Goal: Task Accomplishment & Management: Manage account settings

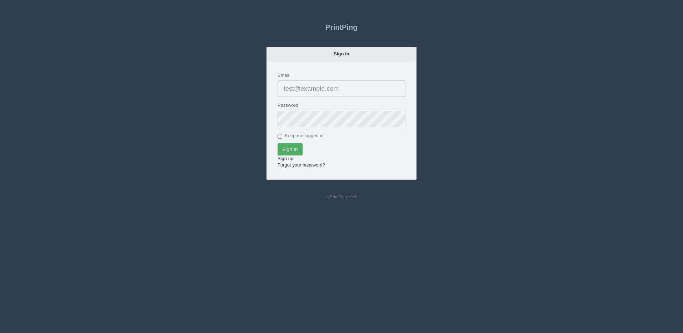
type input "[PERSON_NAME][EMAIL_ADDRESS][DOMAIN_NAME]"
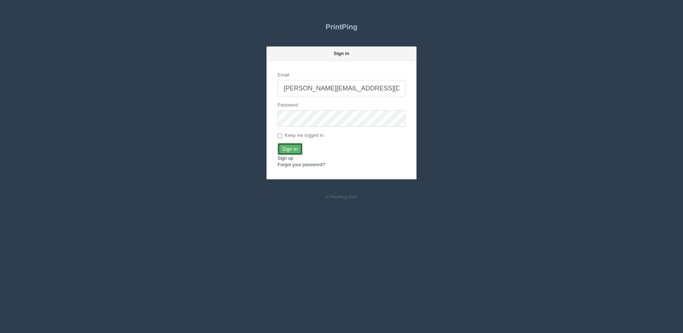
drag, startPoint x: 289, startPoint y: 148, endPoint x: 283, endPoint y: 149, distance: 6.4
click at [288, 149] on input "Sign In" at bounding box center [290, 149] width 25 height 12
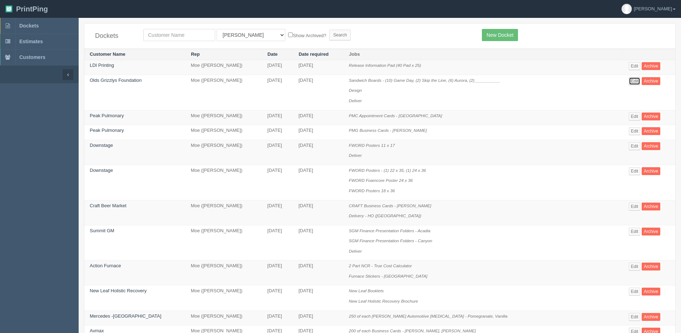
drag, startPoint x: 629, startPoint y: 81, endPoint x: 444, endPoint y: 86, distance: 185.5
click at [629, 81] on link "Edit" at bounding box center [634, 81] width 12 height 8
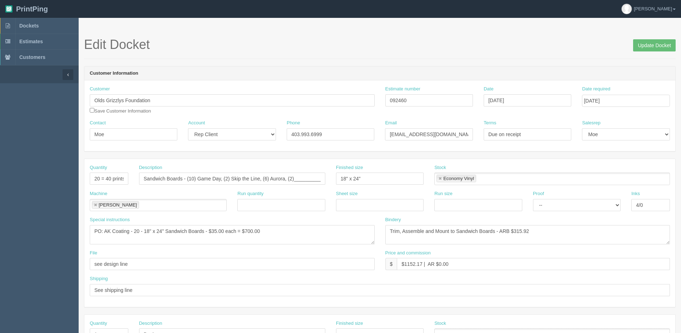
click at [57, 323] on aside "Dockets Estimates Customers" at bounding box center [39, 333] width 79 height 631
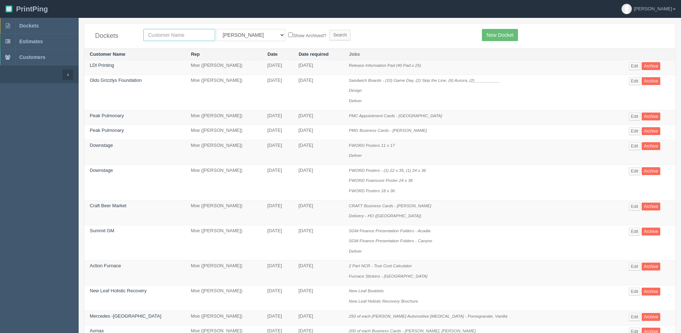
click at [174, 34] on input "text" at bounding box center [179, 35] width 72 height 12
click at [181, 37] on input "text" at bounding box center [179, 35] width 72 height 12
type input "university"
click at [329, 30] on input "Search" at bounding box center [339, 35] width 21 height 11
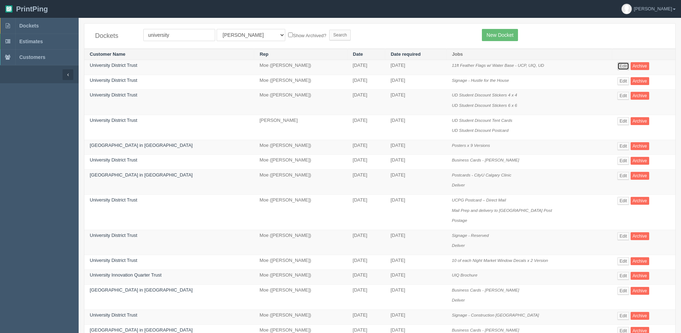
click at [618, 67] on link "Edit" at bounding box center [623, 66] width 12 height 8
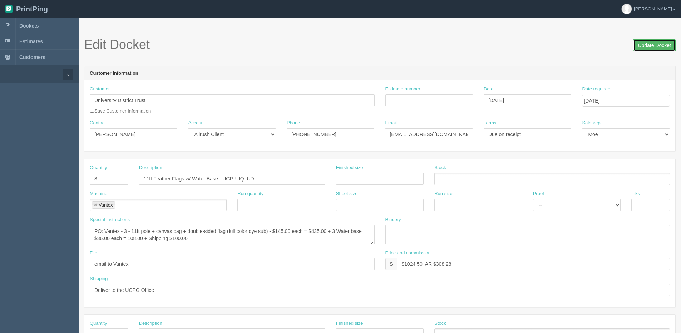
click at [652, 46] on input "Update Docket" at bounding box center [654, 45] width 43 height 12
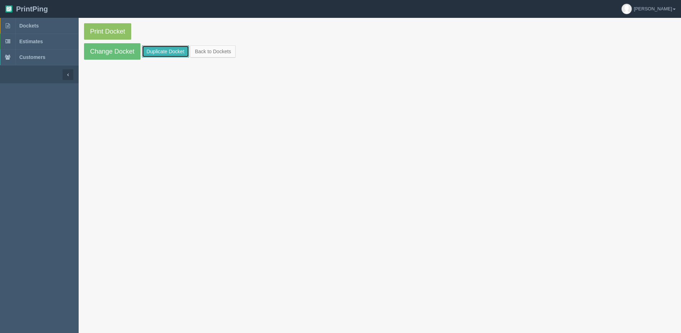
drag, startPoint x: 171, startPoint y: 48, endPoint x: 166, endPoint y: 48, distance: 4.3
click at [170, 48] on link "Duplicate Docket" at bounding box center [165, 51] width 47 height 12
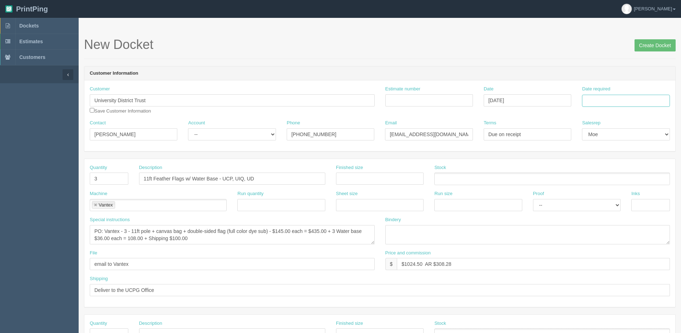
click at [616, 103] on input "Date required" at bounding box center [626, 101] width 88 height 12
click at [593, 206] on div "« September 2025 » Su Mo Tu We Th Fr Sa 31 1 2 3 4 5 6 7 8 9 10 11 12 13 14 15 …" at bounding box center [617, 157] width 70 height 100
click at [607, 181] on td "30" at bounding box center [607, 179] width 9 height 10
type input "[DATE]"
drag, startPoint x: 234, startPoint y: 101, endPoint x: 365, endPoint y: 104, distance: 130.8
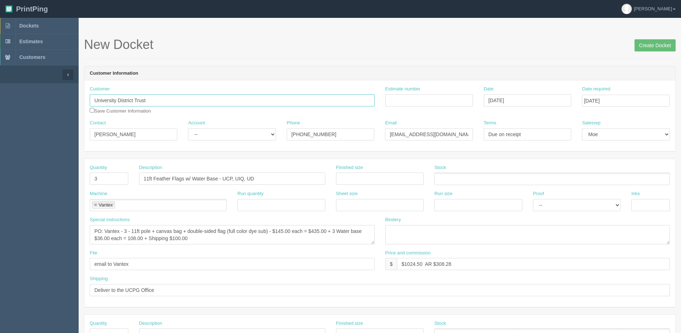
click at [346, 101] on input "University District Trust" at bounding box center [232, 100] width 285 height 12
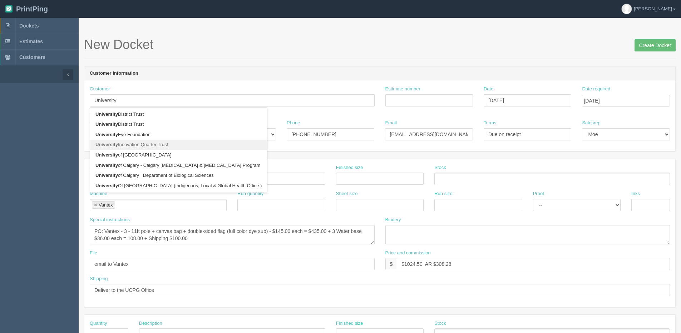
click at [174, 146] on link "University Innovation Quarter Trust" at bounding box center [178, 145] width 177 height 10
type input "University Innovation Quarter Trust"
type input "4039036024"
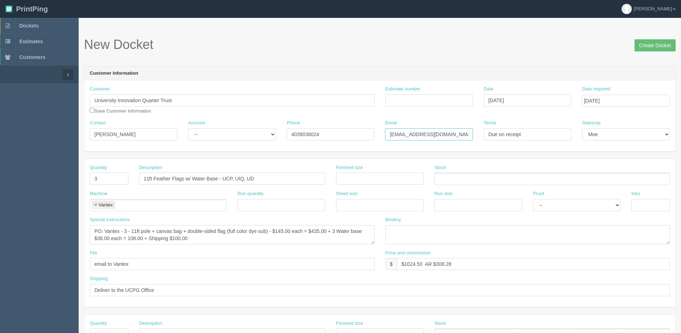
drag, startPoint x: 313, startPoint y: 134, endPoint x: 195, endPoint y: 132, distance: 117.5
click at [218, 134] on div "Contact Susan Zebedee Account -- Existing Client Allrush Client Rep Client Phon…" at bounding box center [379, 133] width 591 height 26
type input "[EMAIL_ADDRESS][DOMAIN_NAME]"
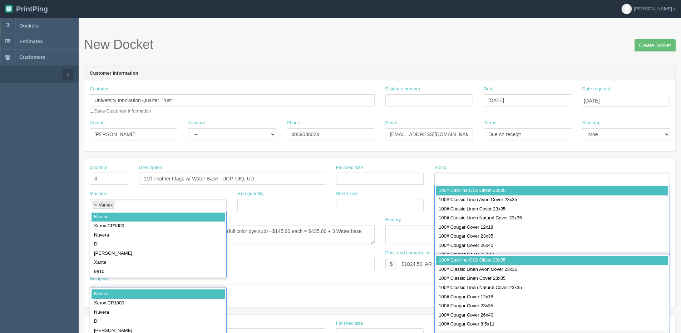
drag, startPoint x: 639, startPoint y: 44, endPoint x: 597, endPoint y: 38, distance: 42.1
click at [658, 49] on input "Create Docket" at bounding box center [654, 45] width 41 height 12
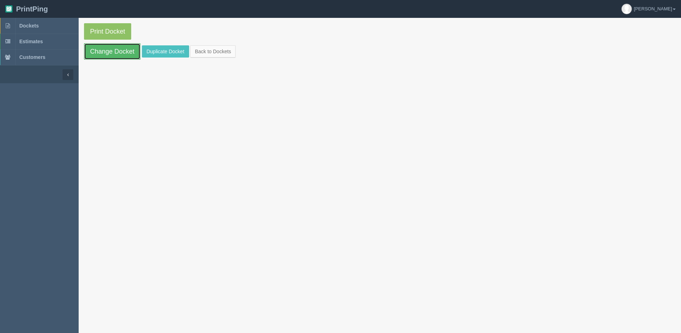
drag, startPoint x: 118, startPoint y: 50, endPoint x: 108, endPoint y: 50, distance: 9.3
click at [118, 50] on link "Change Docket" at bounding box center [112, 51] width 56 height 16
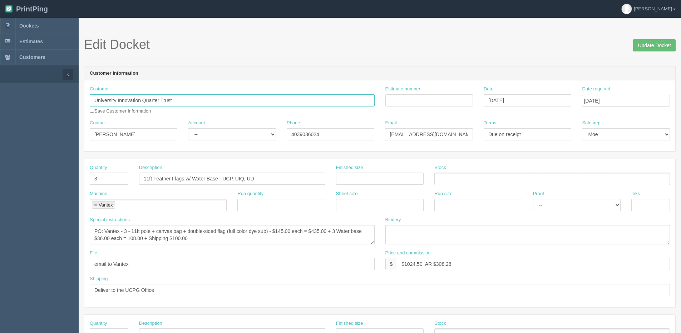
drag, startPoint x: 117, startPoint y: 98, endPoint x: 384, endPoint y: 99, distance: 266.5
click at [384, 98] on div "Customer University Innovation Quarter Trust Save Customer Information Estimate…" at bounding box center [379, 103] width 591 height 34
click at [22, 26] on span "Dockets" at bounding box center [28, 26] width 19 height 6
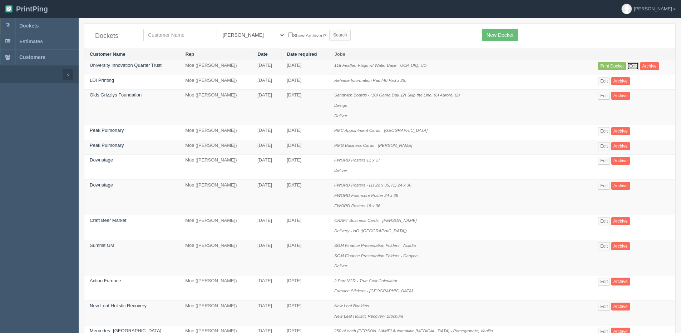
click at [627, 66] on link "Edit" at bounding box center [633, 66] width 12 height 8
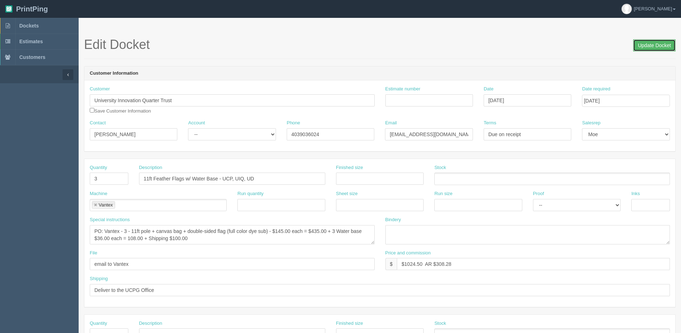
drag, startPoint x: 642, startPoint y: 45, endPoint x: 598, endPoint y: 48, distance: 44.0
click at [641, 45] on input "Update Docket" at bounding box center [654, 45] width 43 height 12
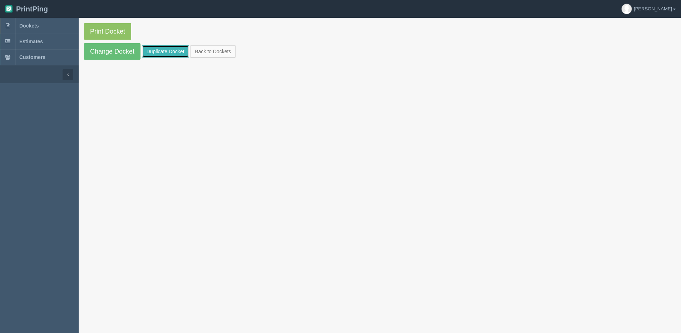
click at [170, 51] on link "Duplicate Docket" at bounding box center [165, 51] width 47 height 12
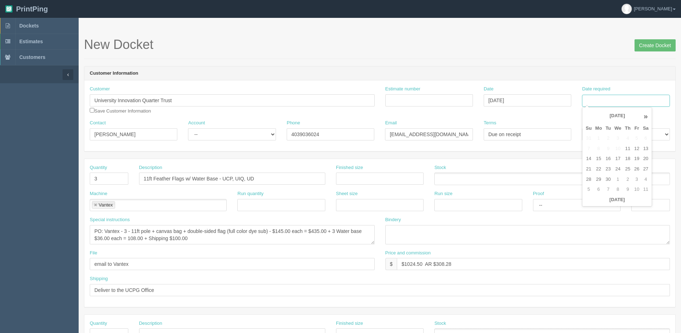
drag, startPoint x: 628, startPoint y: 95, endPoint x: 627, endPoint y: 103, distance: 8.3
click at [628, 95] on input "Date required" at bounding box center [626, 101] width 88 height 12
click at [606, 203] on th "[DATE]" at bounding box center [616, 200] width 66 height 10
click at [604, 179] on td "30" at bounding box center [607, 179] width 9 height 10
type input "[DATE]"
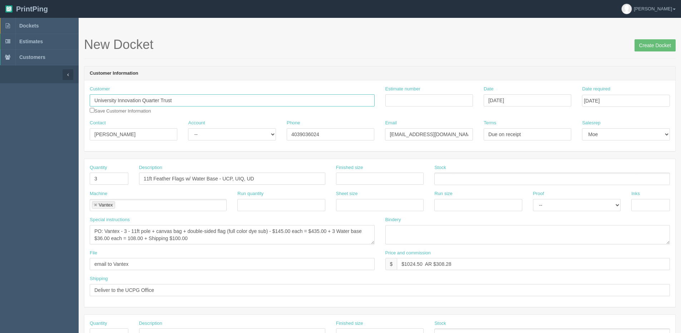
drag, startPoint x: 117, startPoint y: 98, endPoint x: 380, endPoint y: 94, distance: 263.0
click at [329, 98] on input "University Innovation Quarter Trust" at bounding box center [232, 100] width 285 height 12
type input "University of Calgary Properties Group"
click at [651, 47] on input "Create Docket" at bounding box center [654, 45] width 41 height 12
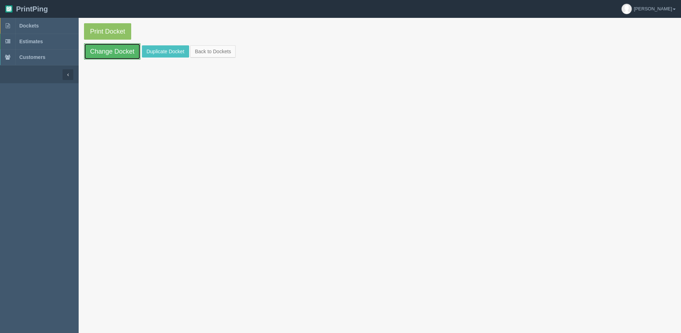
click at [125, 50] on link "Change Docket" at bounding box center [112, 51] width 56 height 16
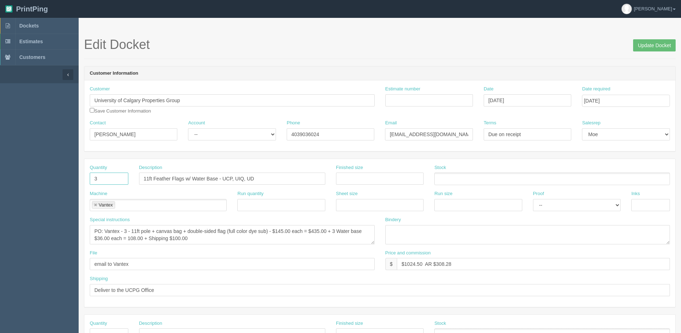
drag, startPoint x: 104, startPoint y: 178, endPoint x: 14, endPoint y: 190, distance: 91.3
click at [36, 189] on section "Dockets Estimates Customers" at bounding box center [340, 333] width 681 height 631
type input "1"
drag, startPoint x: 233, startPoint y: 178, endPoint x: 290, endPoint y: 179, distance: 57.2
click at [285, 179] on input "11ft Feather Flags w/ Water Base - UCP, UIQ, UD" at bounding box center [232, 179] width 186 height 12
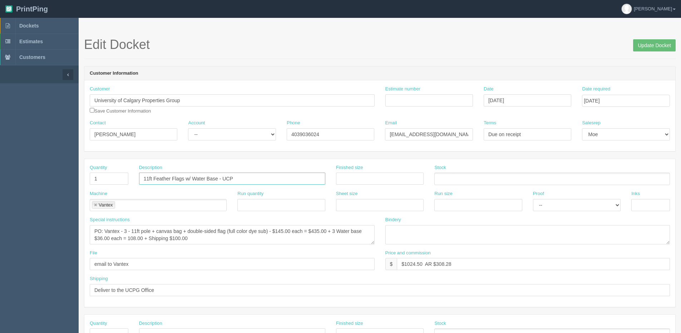
type input "11ft Feather Flags w/ Water Base - UCP"
click at [276, 244] on textarea "PO: Vantex - 3 - 11ft pole + canvas bag + double-sided flag (full color dye sub…" at bounding box center [232, 234] width 285 height 19
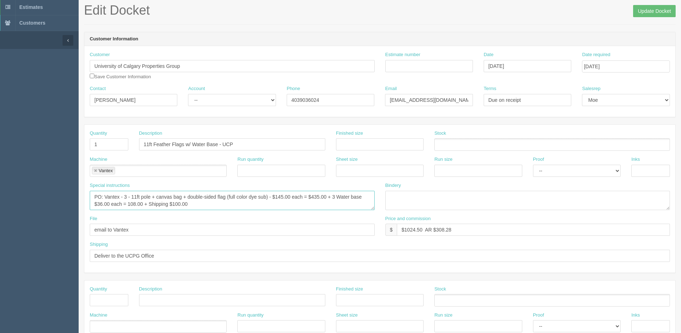
scroll to position [36, 0]
drag, startPoint x: 93, startPoint y: 196, endPoint x: 241, endPoint y: 226, distance: 152.0
click at [241, 226] on div "Quantity 1 Description 11ft Feather Flags w/ Water Base - UCP Finished size Sto…" at bounding box center [379, 197] width 591 height 148
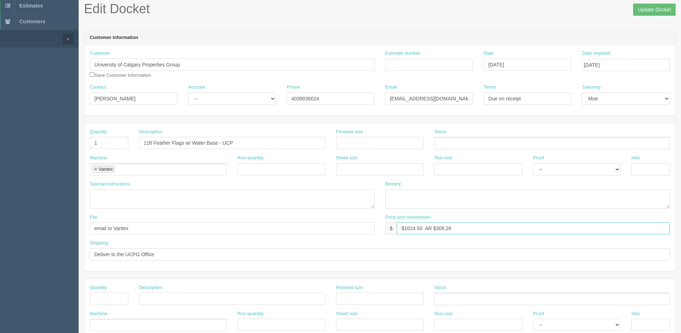
drag, startPoint x: 404, startPoint y: 227, endPoint x: 422, endPoint y: 229, distance: 18.0
click at [422, 229] on input "$1024.50 AR $308.28" at bounding box center [533, 228] width 273 height 12
type input "$341.50 AR $308.28"
click at [195, 256] on input "Deliver to the UCPG Office" at bounding box center [380, 254] width 580 height 12
click at [49, 322] on aside "Dockets Estimates Customers" at bounding box center [39, 297] width 79 height 631
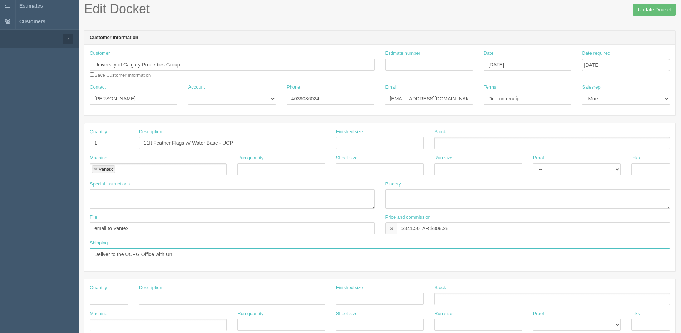
drag, startPoint x: 172, startPoint y: 259, endPoint x: 275, endPoint y: 245, distance: 104.2
click at [179, 258] on input "Deliver to the UCPG Office with Un" at bounding box center [380, 254] width 580 height 12
type input "Deliver to the UCPG Office with U/D and UIQ Feather Flags"
drag, startPoint x: 434, startPoint y: 228, endPoint x: 625, endPoint y: 190, distance: 194.3
click at [582, 208] on div "Quantity 1 Description 11ft Feather Flags w/ Water Base - UCP Finished size Sto…" at bounding box center [379, 197] width 591 height 148
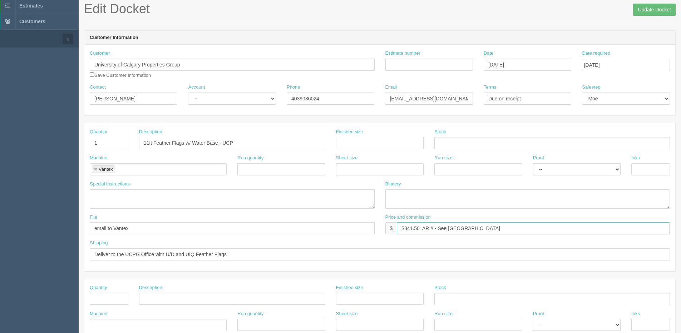
type input "$341.50 AR # - See University District Docket"
drag, startPoint x: 230, startPoint y: 258, endPoint x: -23, endPoint y: 262, distance: 252.6
click at [0, 262] on html "PrintPing Dan Edit account ( dan@allrush.ca ) Logout Dockets Estimates Customers" at bounding box center [340, 288] width 681 height 649
click at [651, 10] on input "Update Docket" at bounding box center [654, 10] width 43 height 12
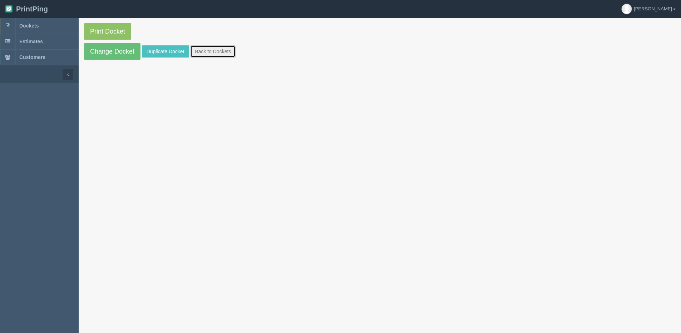
click at [214, 49] on link "Back to Dockets" at bounding box center [212, 51] width 45 height 12
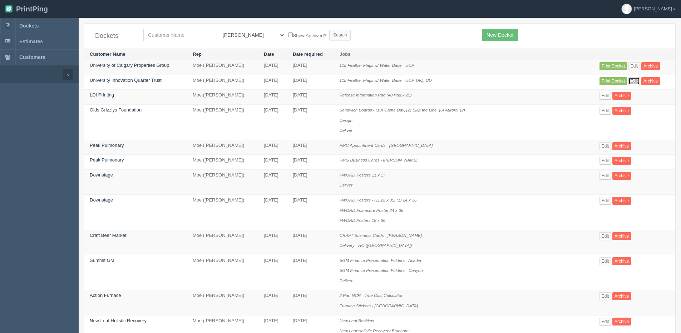
click at [631, 81] on link "Edit" at bounding box center [634, 81] width 12 height 8
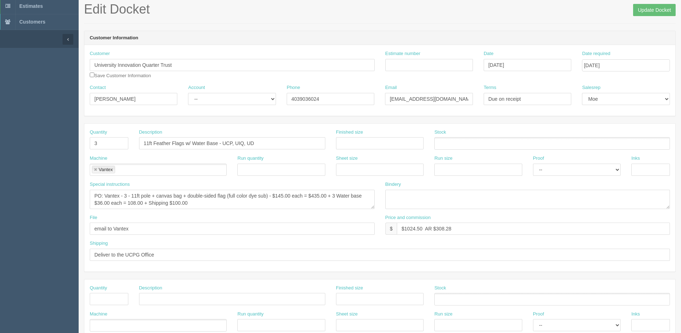
scroll to position [36, 0]
drag, startPoint x: 94, startPoint y: 256, endPoint x: -33, endPoint y: 256, distance: 126.8
click at [0, 256] on html "PrintPing Dan Edit account ( dan@allrush.ca ) Logout Dockets Estimates Customers" at bounding box center [340, 288] width 681 height 649
paste input "with U/D and UIQ Feather Flags"
drag, startPoint x: 189, startPoint y: 252, endPoint x: 195, endPoint y: 252, distance: 6.1
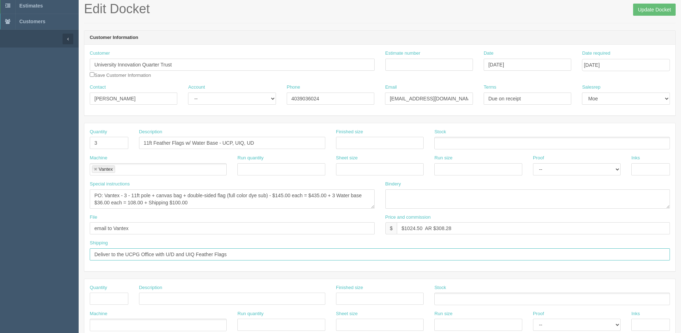
click at [195, 252] on input "Deliver to the UCPG Office with U/D and UIQ Feather Flags" at bounding box center [380, 254] width 580 height 12
type input "Deliver to the UCPG Office with U/D and UCPG Feather Flags"
click at [231, 142] on input "11ft Feather Flags w/ Water Base - UCP, UIQ, UD" at bounding box center [232, 143] width 186 height 12
type input "11ft Feather Flags w/ Water Base - UIQ"
drag, startPoint x: 90, startPoint y: 196, endPoint x: 289, endPoint y: 224, distance: 200.5
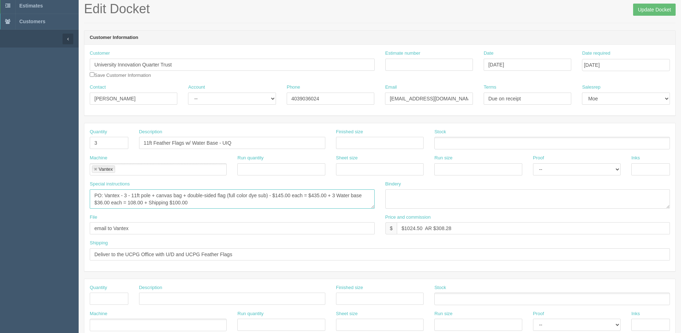
click at [289, 224] on div "Quantity 3 Description 11ft Feather Flags w/ Water Base - UIQ Finished size Sto…" at bounding box center [379, 197] width 591 height 148
drag, startPoint x: 107, startPoint y: 143, endPoint x: 0, endPoint y: 155, distance: 107.9
click at [70, 144] on section "Dockets Estimates Customers" at bounding box center [340, 297] width 681 height 631
type input "1"
drag, startPoint x: 405, startPoint y: 230, endPoint x: 422, endPoint y: 230, distance: 16.8
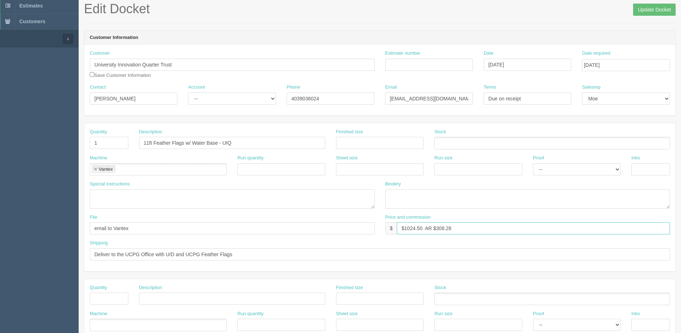
click at [422, 230] on input "$1024.50 AR $308.28" at bounding box center [533, 228] width 273 height 12
type input "$341.50 AR $308.28"
click at [660, 2] on span "Update Docket" at bounding box center [654, 9] width 43 height 14
click at [652, 6] on input "Update Docket" at bounding box center [654, 10] width 43 height 12
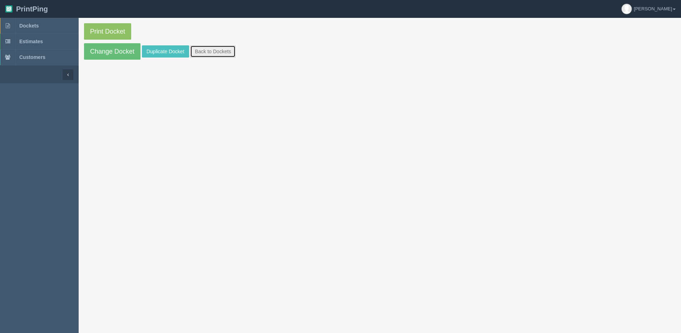
click at [214, 55] on link "Back to Dockets" at bounding box center [212, 51] width 45 height 12
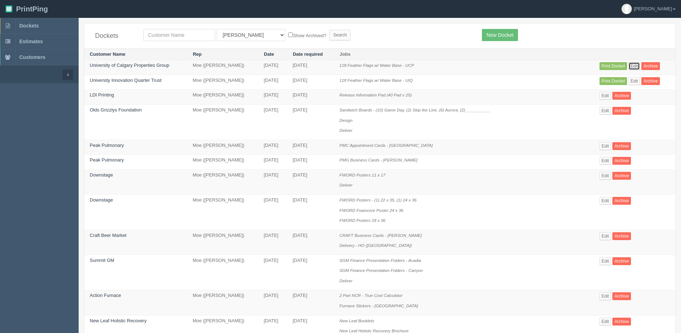
click at [628, 67] on link "Edit" at bounding box center [634, 66] width 12 height 8
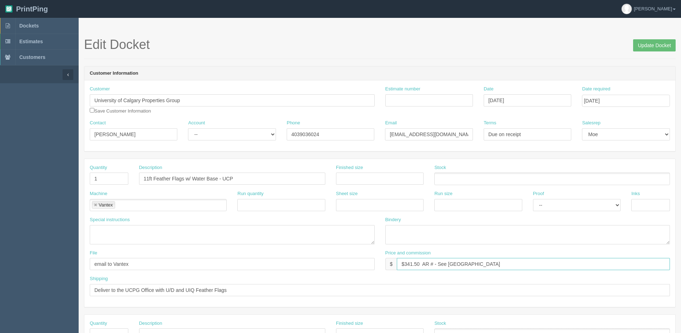
drag, startPoint x: 514, startPoint y: 263, endPoint x: 228, endPoint y: 270, distance: 286.2
click at [214, 270] on div "File email to Vantex Price and commission $ $341.50 AR # - See University Distr…" at bounding box center [379, 263] width 591 height 26
click at [429, 269] on input "$341.50 AR # - See University District Docket" at bounding box center [533, 264] width 273 height 12
type input "$341.50 AR $ - See University District Docket"
click at [246, 181] on input "11ft Feather Flags w/ Water Base - UCP" at bounding box center [232, 179] width 186 height 12
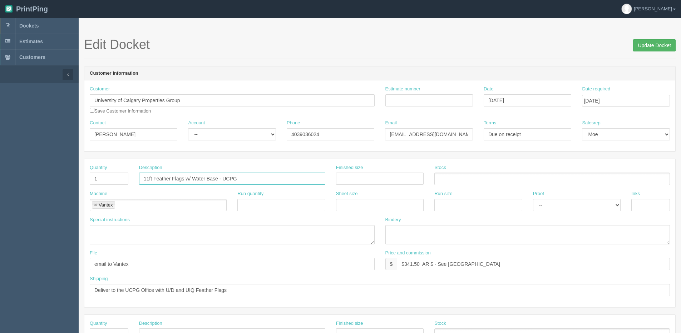
type input "11ft Feather Flags w/ Water Base - UCPG"
click at [653, 50] on input "Update Docket" at bounding box center [654, 45] width 43 height 12
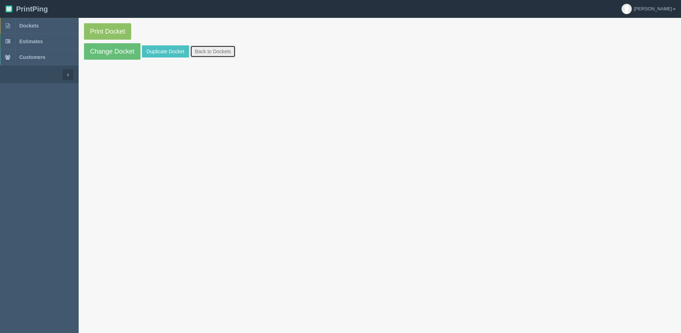
click at [227, 52] on link "Back to Dockets" at bounding box center [212, 51] width 45 height 12
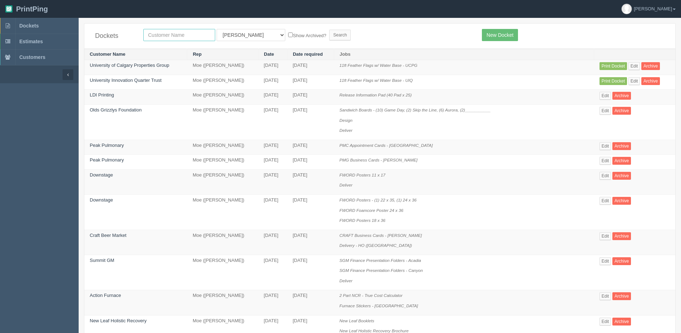
click at [162, 32] on input "text" at bounding box center [179, 35] width 72 height 12
type input "[GEOGRAPHIC_DATA]"
click at [329, 37] on input "Search" at bounding box center [339, 35] width 21 height 11
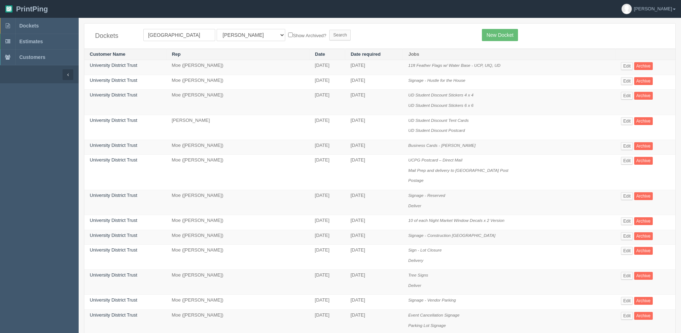
click at [288, 33] on label "Show Archived?" at bounding box center [307, 35] width 38 height 8
click at [288, 33] on input "Show Archived?" at bounding box center [290, 35] width 5 height 5
checkbox input "true"
click at [329, 35] on input "Search" at bounding box center [339, 35] width 21 height 11
click at [237, 34] on select "All Users [PERSON_NAME] Test 1 [PERSON_NAME] [PERSON_NAME] [PERSON_NAME] France…" at bounding box center [250, 35] width 69 height 12
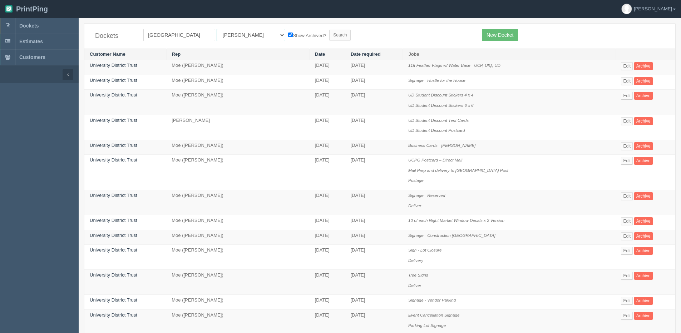
select select "1"
click at [216, 29] on select "All Users [PERSON_NAME] Test 1 [PERSON_NAME] [PERSON_NAME] [PERSON_NAME] France…" at bounding box center [250, 35] width 69 height 12
click at [321, 35] on form "[GEOGRAPHIC_DATA] All Users [PERSON_NAME] Test 1 [PERSON_NAME] [PERSON_NAME] [P…" at bounding box center [307, 35] width 328 height 12
drag, startPoint x: 303, startPoint y: 33, endPoint x: 297, endPoint y: 40, distance: 9.1
click at [329, 34] on input "Search" at bounding box center [339, 35] width 21 height 11
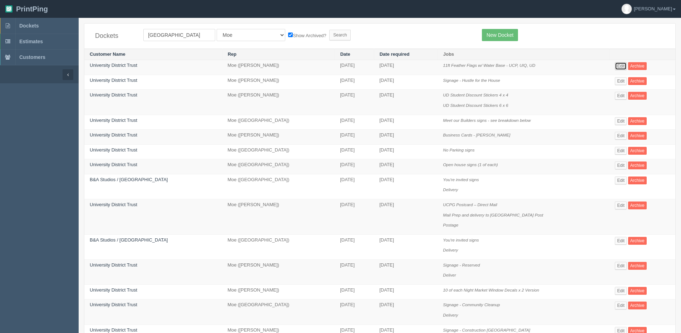
click at [621, 65] on link "Edit" at bounding box center [620, 66] width 12 height 8
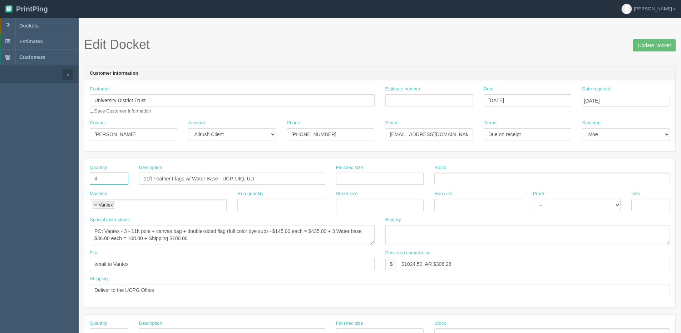
drag, startPoint x: 103, startPoint y: 179, endPoint x: 63, endPoint y: 181, distance: 40.1
click at [79, 181] on section "Edit Docket Update Docket Customer Information Customer University District Tru…" at bounding box center [380, 333] width 602 height 631
type input "1"
drag, startPoint x: 222, startPoint y: 179, endPoint x: 231, endPoint y: 175, distance: 10.0
click at [222, 179] on input "11ft Feather Flags w/ Water Base - UCP, UIQ, UD" at bounding box center [232, 179] width 186 height 12
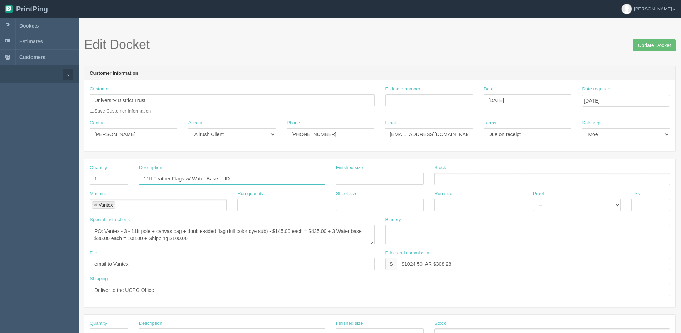
type input "11ft Feather Flags w/ Water Base - UD"
drag, startPoint x: 431, startPoint y: 272, endPoint x: 215, endPoint y: 275, distance: 216.1
click at [215, 275] on div "File email to Vantex Price and commission $ $1024.50 AR $308.28" at bounding box center [379, 263] width 591 height 26
paste input "341.50 AR # - See University District Docket"
type input "$341.50 AR # - See [GEOGRAPHIC_DATA]"
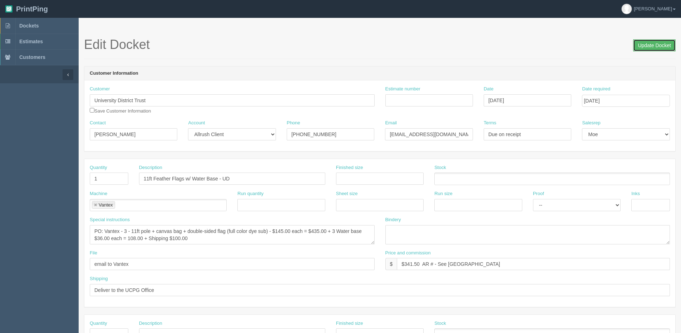
click at [663, 40] on input "Update Docket" at bounding box center [654, 45] width 43 height 12
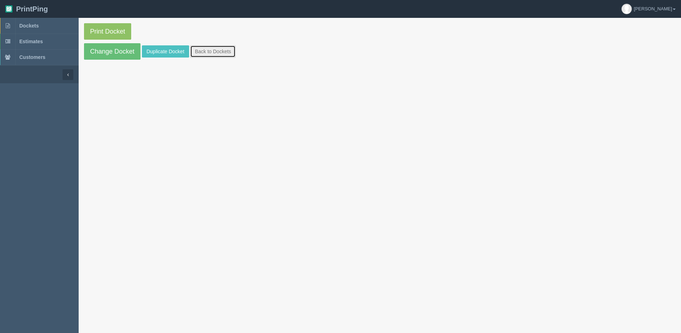
click at [224, 55] on link "Back to Dockets" at bounding box center [212, 51] width 45 height 12
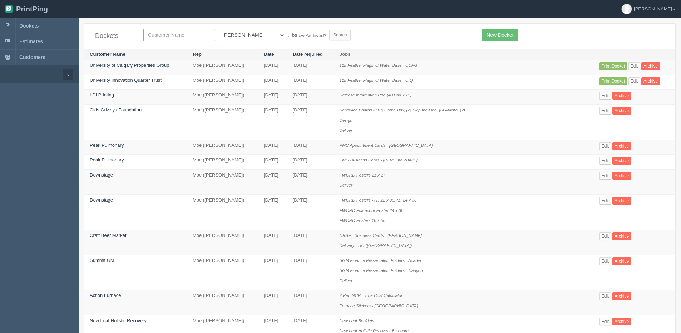
click at [156, 38] on input "text" at bounding box center [179, 35] width 72 height 12
type input "university"
click at [329, 30] on input "Search" at bounding box center [339, 35] width 21 height 11
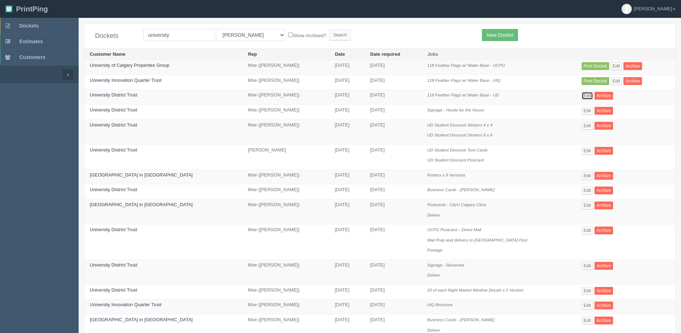
drag, startPoint x: 584, startPoint y: 98, endPoint x: 560, endPoint y: 119, distance: 31.7
click at [584, 98] on link "Edit" at bounding box center [587, 96] width 12 height 8
click at [611, 65] on link "Edit" at bounding box center [616, 66] width 12 height 8
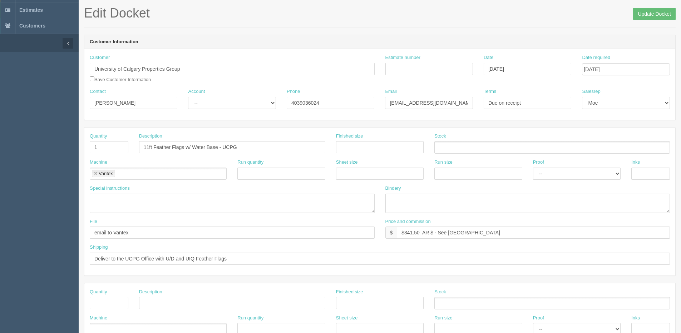
scroll to position [71, 0]
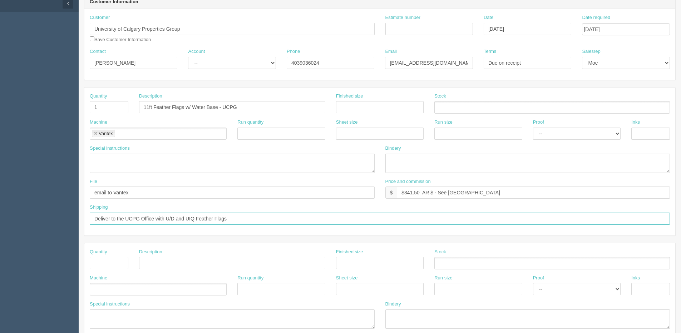
drag, startPoint x: 96, startPoint y: 241, endPoint x: -159, endPoint y: 250, distance: 255.9
click at [0, 250] on html "PrintPing [PERSON_NAME] Edit account ( [PERSON_NAME][EMAIL_ADDRESS][DOMAIN_NAME…" at bounding box center [340, 253] width 681 height 649
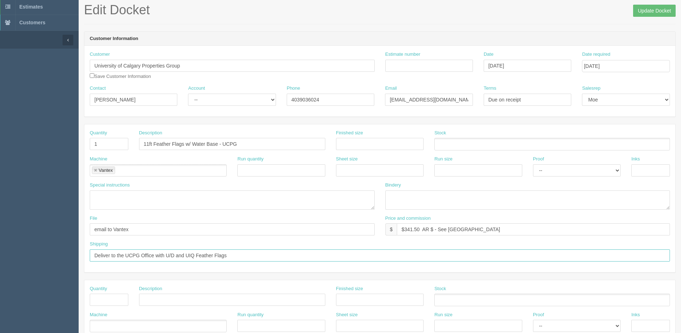
scroll to position [0, 0]
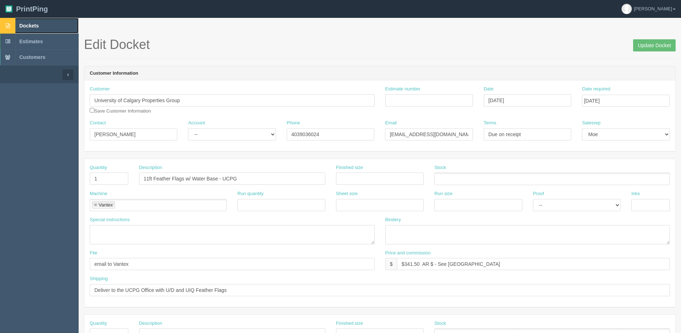
drag, startPoint x: 25, startPoint y: 20, endPoint x: 74, endPoint y: 40, distance: 52.4
click at [26, 20] on link "Dockets" at bounding box center [39, 26] width 79 height 16
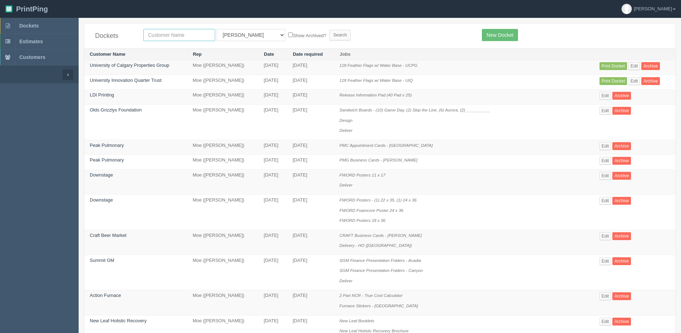
click at [166, 38] on input "text" at bounding box center [179, 35] width 72 height 12
type input "university"
click at [329, 30] on input "Search" at bounding box center [339, 35] width 21 height 11
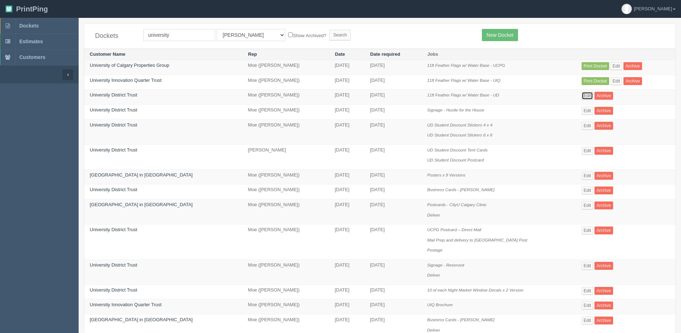
click at [581, 96] on link "Edit" at bounding box center [587, 96] width 12 height 8
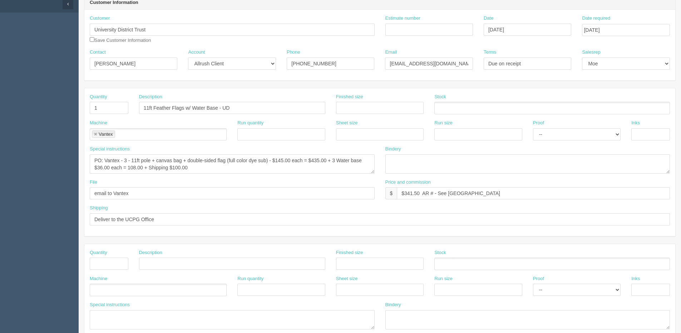
scroll to position [71, 0]
drag, startPoint x: 194, startPoint y: 221, endPoint x: -69, endPoint y: 253, distance: 264.2
click at [0, 253] on html "PrintPing [PERSON_NAME] Edit account ( [PERSON_NAME][EMAIL_ADDRESS][DOMAIN_NAME…" at bounding box center [340, 253] width 681 height 649
paste input "with U/D and UIQ Feather Flags"
drag, startPoint x: 171, startPoint y: 217, endPoint x: 185, endPoint y: 215, distance: 13.4
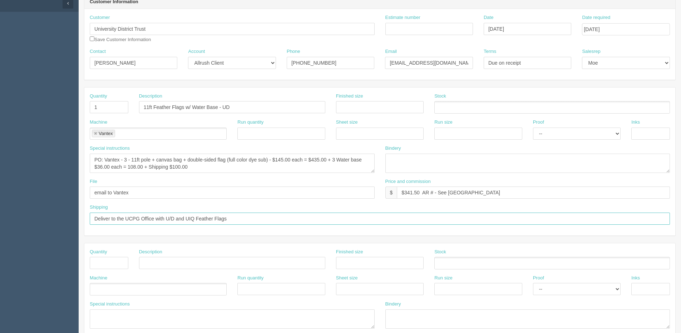
click at [171, 217] on input "Deliver to the UCPG Office with U/D and UIQ Feather Flags" at bounding box center [380, 219] width 580 height 12
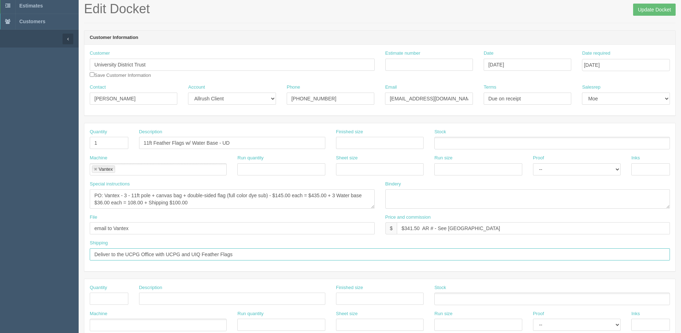
type input "Deliver to the UCPG Office with UCPG and UIQ Feather Flags"
click at [430, 227] on input "$341.50 AR # - See University District Docket" at bounding box center [533, 228] width 273 height 12
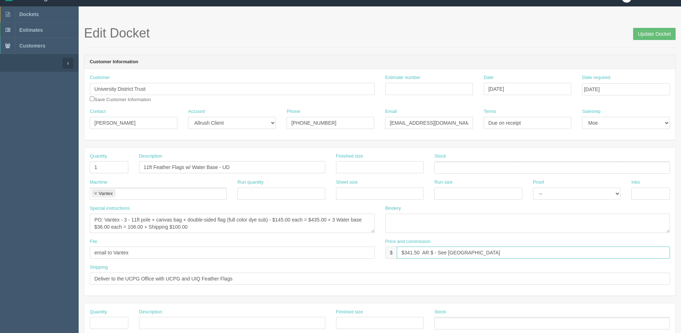
scroll to position [0, 0]
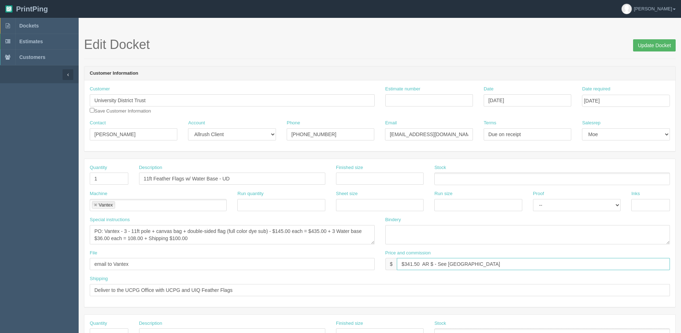
type input "$341.50 AR $ - See [GEOGRAPHIC_DATA]"
click at [654, 43] on input "Update Docket" at bounding box center [654, 45] width 43 height 12
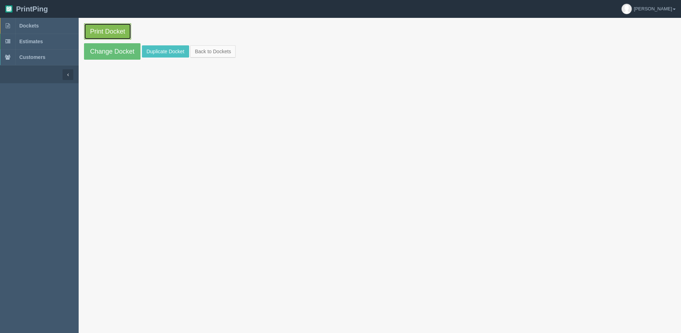
click at [124, 26] on link "Print Docket" at bounding box center [107, 31] width 47 height 16
click at [162, 54] on link "Duplicate Docket" at bounding box center [165, 51] width 47 height 12
click at [99, 48] on link "Change Docket" at bounding box center [112, 51] width 56 height 16
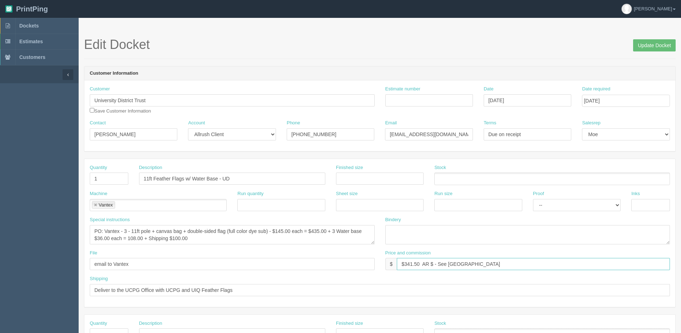
drag, startPoint x: 433, startPoint y: 264, endPoint x: 684, endPoint y: 235, distance: 253.2
click at [680, 235] on html "PrintPing Dan Edit account ( dan@allrush.ca ) Logout Dockets Estimates Customers" at bounding box center [340, 324] width 681 height 649
click at [421, 266] on input "$341.50 AR $102.76" at bounding box center [533, 264] width 273 height 12
drag, startPoint x: 497, startPoint y: 258, endPoint x: 396, endPoint y: 256, distance: 100.4
click at [396, 256] on div "Price and commission $ $341.50 | AR $102.76" at bounding box center [527, 260] width 285 height 21
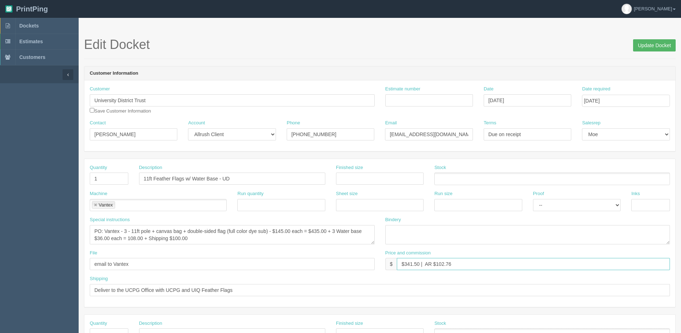
type input "$341.50 | AR $102.76"
click at [648, 49] on input "Update Docket" at bounding box center [654, 45] width 43 height 12
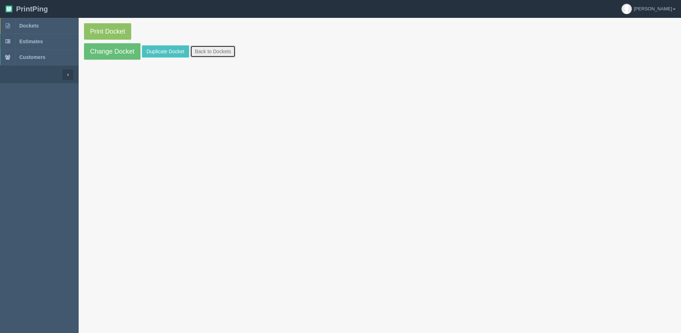
click at [207, 51] on link "Back to Dockets" at bounding box center [212, 51] width 45 height 12
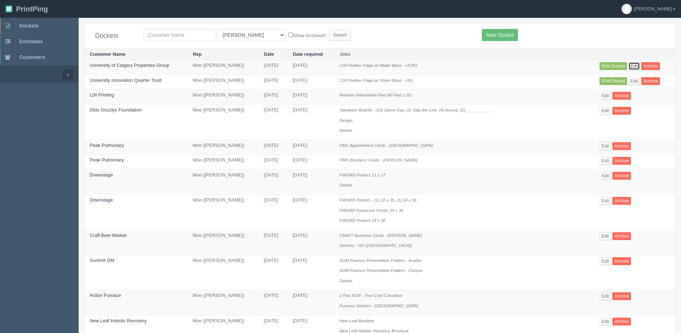
click at [631, 65] on link "Edit" at bounding box center [634, 66] width 12 height 8
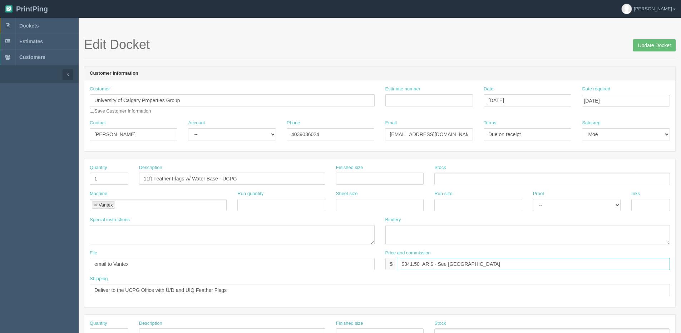
drag, startPoint x: 549, startPoint y: 260, endPoint x: 332, endPoint y: 273, distance: 217.9
click at [276, 273] on div "File email to Vantex Price and commission $ $341.50 AR $ - See [GEOGRAPHIC_DATA]" at bounding box center [379, 263] width 591 height 26
paste input "| AR $102.76"
type input "$341.50 | AR $102.76"
click at [656, 45] on input "Update Docket" at bounding box center [654, 45] width 43 height 12
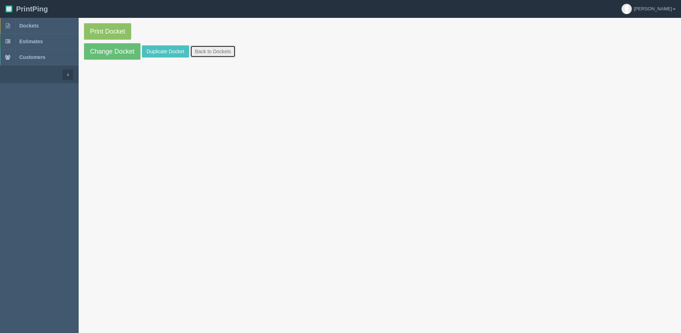
click at [209, 56] on link "Back to Dockets" at bounding box center [212, 51] width 45 height 12
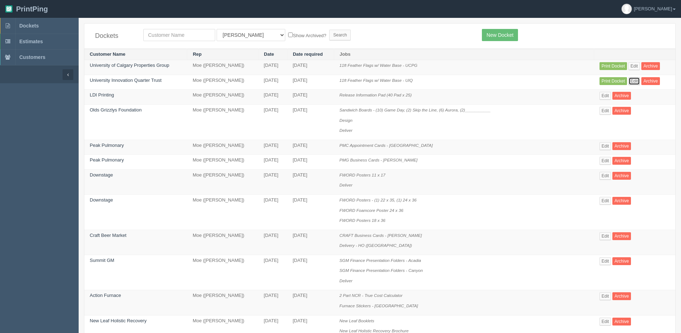
click at [628, 81] on link "Edit" at bounding box center [634, 81] width 12 height 8
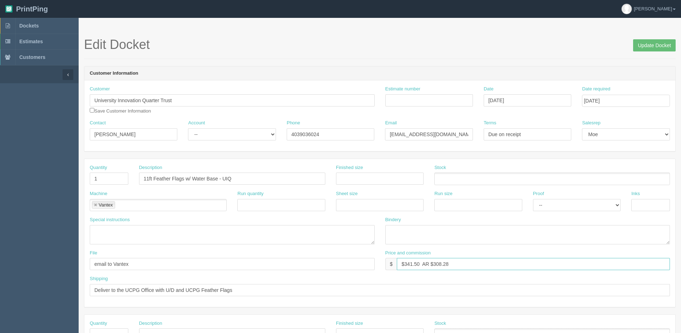
click at [231, 272] on div "File email to Vantex Price and commission $ $341.50 AR $308.28" at bounding box center [379, 263] width 591 height 26
paste input "| AR $102.76"
type input "$341.50 | AR $102.76"
drag, startPoint x: 652, startPoint y: 44, endPoint x: 628, endPoint y: 46, distance: 24.1
click at [651, 44] on input "Update Docket" at bounding box center [654, 45] width 43 height 12
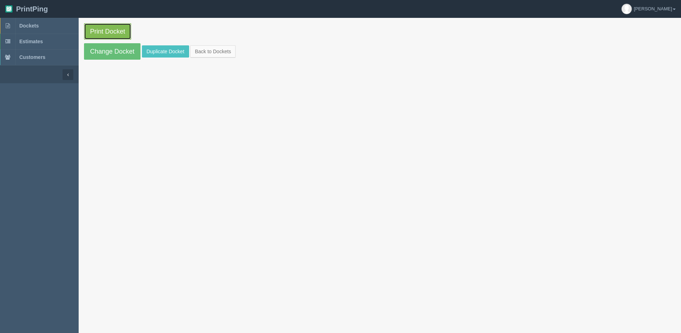
click at [108, 26] on link "Print Docket" at bounding box center [107, 31] width 47 height 16
click at [206, 50] on link "Back to Dockets" at bounding box center [212, 51] width 45 height 12
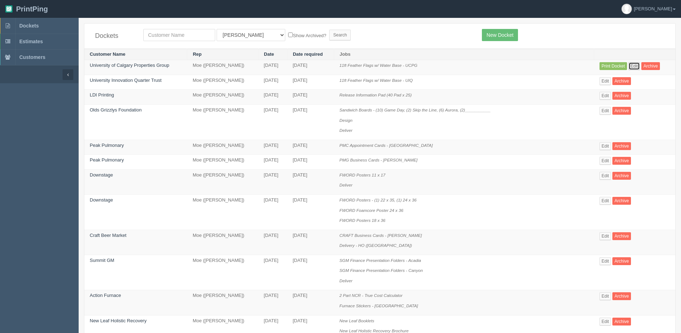
click at [629, 68] on link "Edit" at bounding box center [634, 66] width 12 height 8
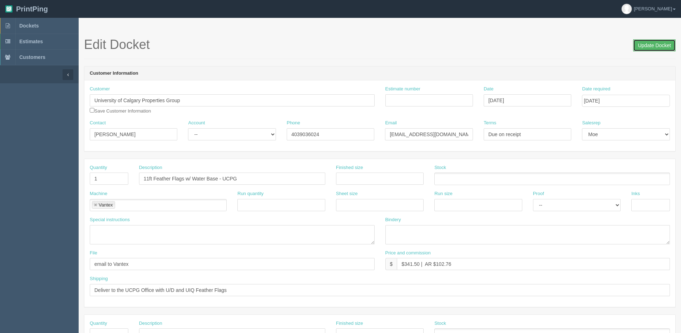
click at [652, 43] on input "Update Docket" at bounding box center [654, 45] width 43 height 12
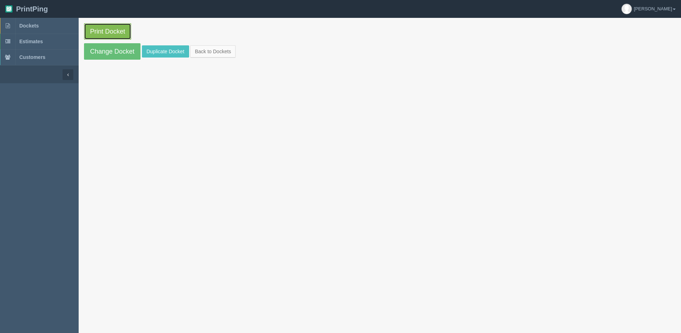
click at [106, 31] on link "Print Docket" at bounding box center [107, 31] width 47 height 16
click at [221, 47] on link "Back to Dockets" at bounding box center [212, 51] width 45 height 12
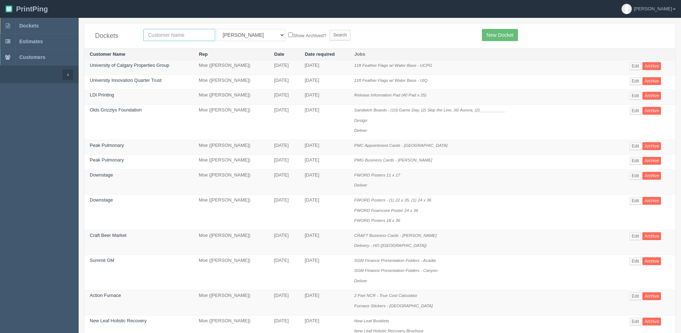
drag, startPoint x: 204, startPoint y: 34, endPoint x: 209, endPoint y: 38, distance: 6.6
click at [204, 34] on input "text" at bounding box center [179, 35] width 72 height 12
type input "univeristy district"
click at [329, 30] on input "Search" at bounding box center [339, 35] width 21 height 11
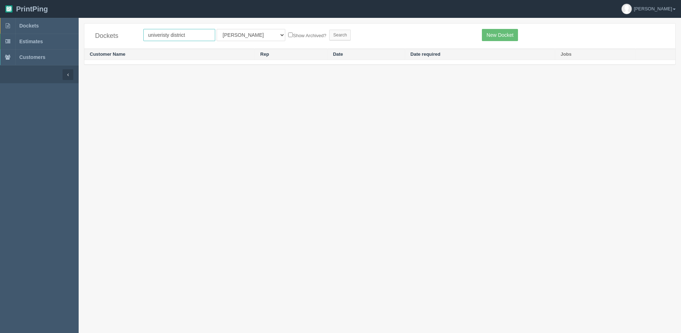
click at [159, 37] on input "univeristy district" at bounding box center [179, 35] width 72 height 12
type input "[GEOGRAPHIC_DATA]"
click at [329, 30] on input "Search" at bounding box center [339, 35] width 21 height 11
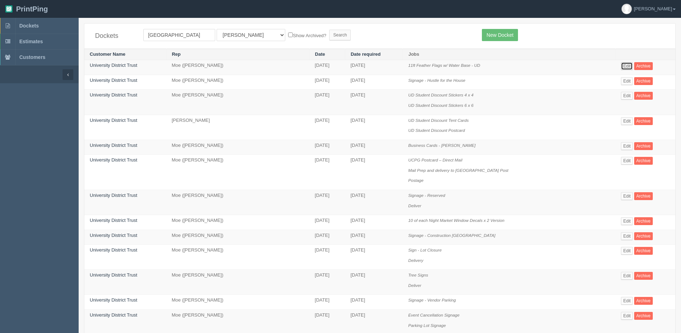
drag, startPoint x: 619, startPoint y: 63, endPoint x: 618, endPoint y: 68, distance: 4.7
click at [621, 64] on link "Edit" at bounding box center [627, 66] width 12 height 8
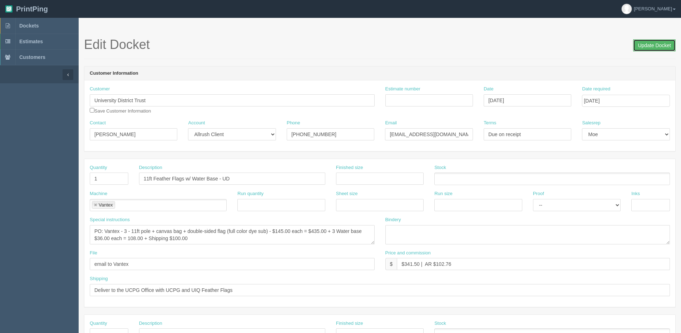
drag, startPoint x: 654, startPoint y: 42, endPoint x: 644, endPoint y: 38, distance: 11.0
click at [652, 42] on input "Update Docket" at bounding box center [654, 45] width 43 height 12
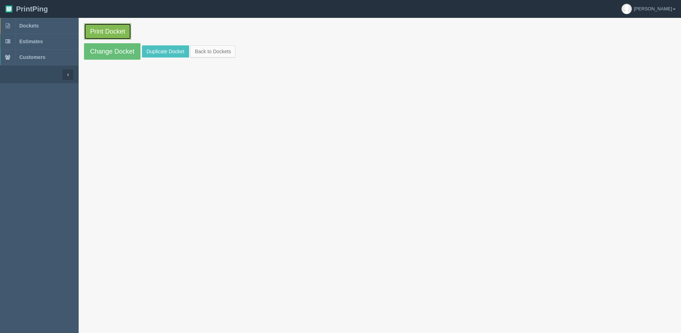
click at [102, 30] on link "Print Docket" at bounding box center [107, 31] width 47 height 16
click at [219, 49] on link "Back to Dockets" at bounding box center [212, 51] width 45 height 12
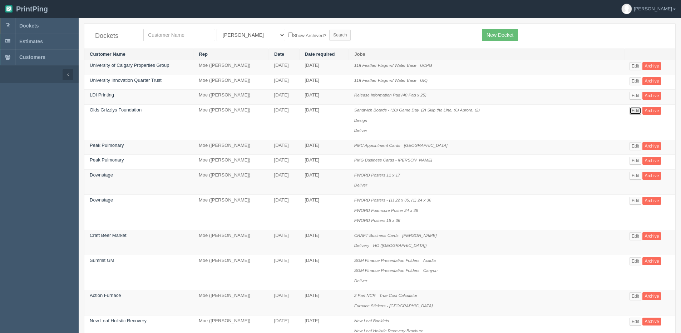
click at [630, 111] on link "Edit" at bounding box center [635, 111] width 12 height 8
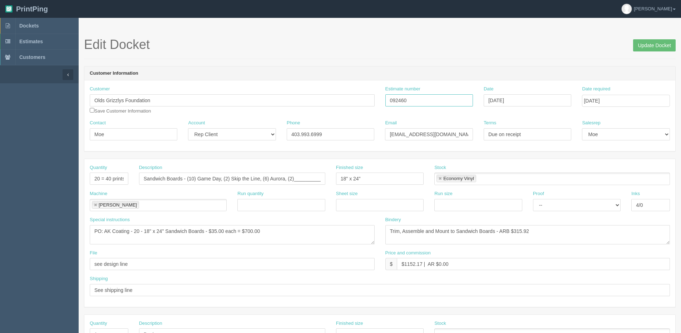
drag, startPoint x: 438, startPoint y: 100, endPoint x: 364, endPoint y: 109, distance: 74.5
click at [364, 109] on div "Customer Olds Grizzlys Foundation Save Customer Information Estimate number 092…" at bounding box center [379, 103] width 591 height 34
click at [24, 25] on span "Dockets" at bounding box center [28, 26] width 19 height 6
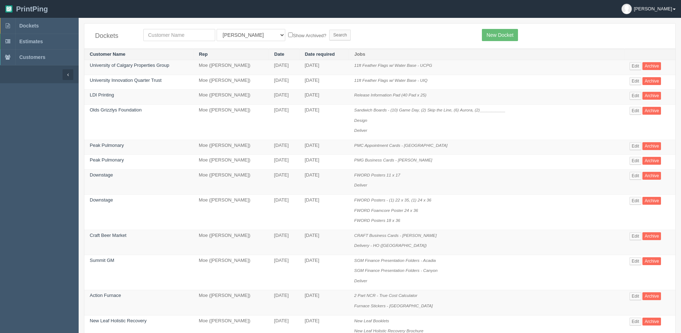
click at [673, 8] on link "[PERSON_NAME]" at bounding box center [648, 9] width 65 height 18
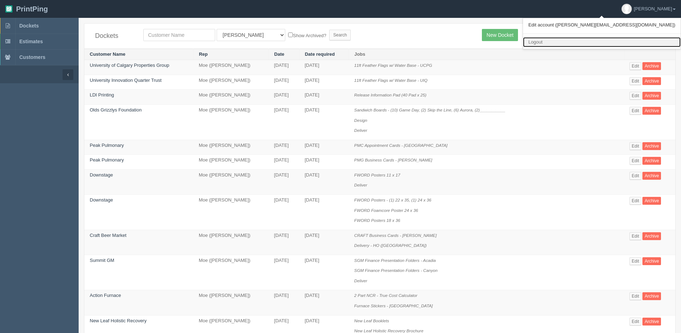
drag, startPoint x: 626, startPoint y: 43, endPoint x: 614, endPoint y: 43, distance: 11.8
click at [626, 43] on link "Logout" at bounding box center [602, 42] width 158 height 10
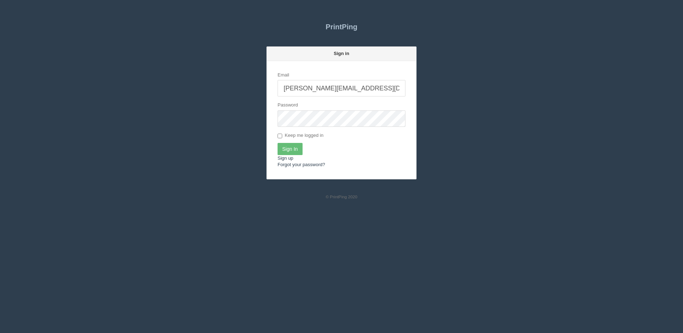
click at [350, 92] on input "[PERSON_NAME][EMAIL_ADDRESS][DOMAIN_NAME]" at bounding box center [342, 88] width 128 height 16
type input "[PERSON_NAME][EMAIL_ADDRESS][DOMAIN_NAME]"
click at [299, 153] on input "Sign In" at bounding box center [290, 149] width 25 height 12
